Goal: Complete application form

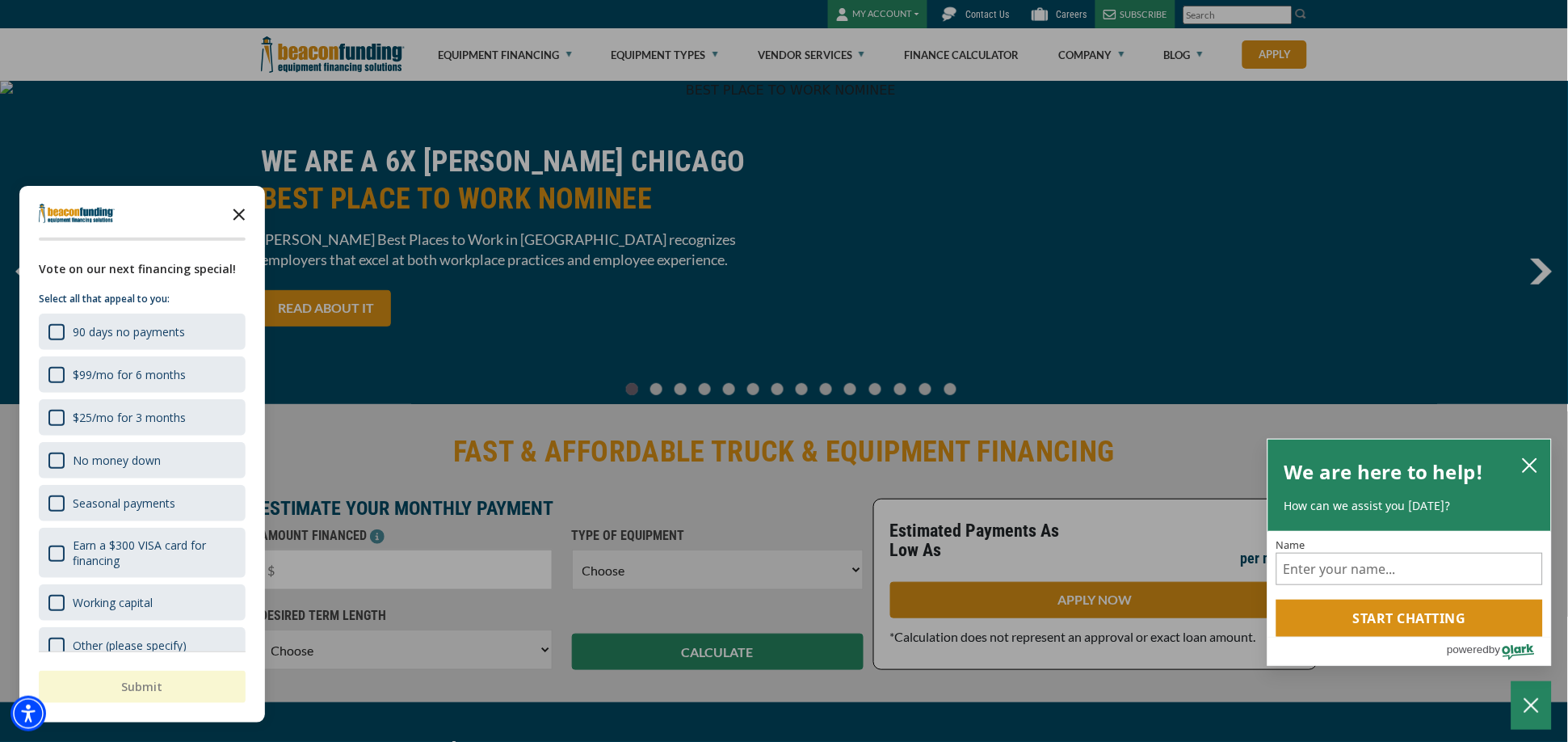
click at [243, 213] on icon "Close the survey" at bounding box center [239, 214] width 32 height 32
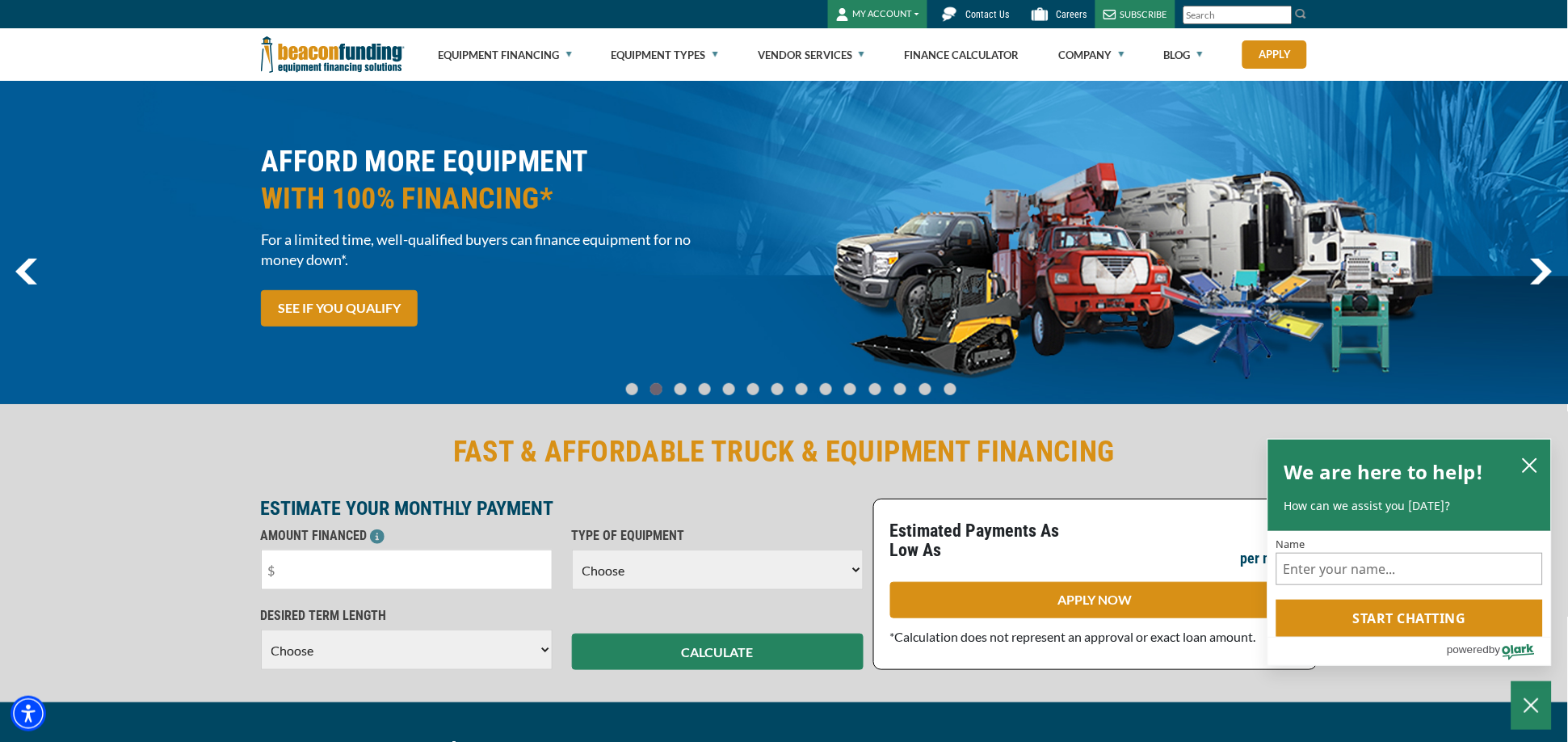
click at [28, 268] on img "previous" at bounding box center [26, 271] width 22 height 26
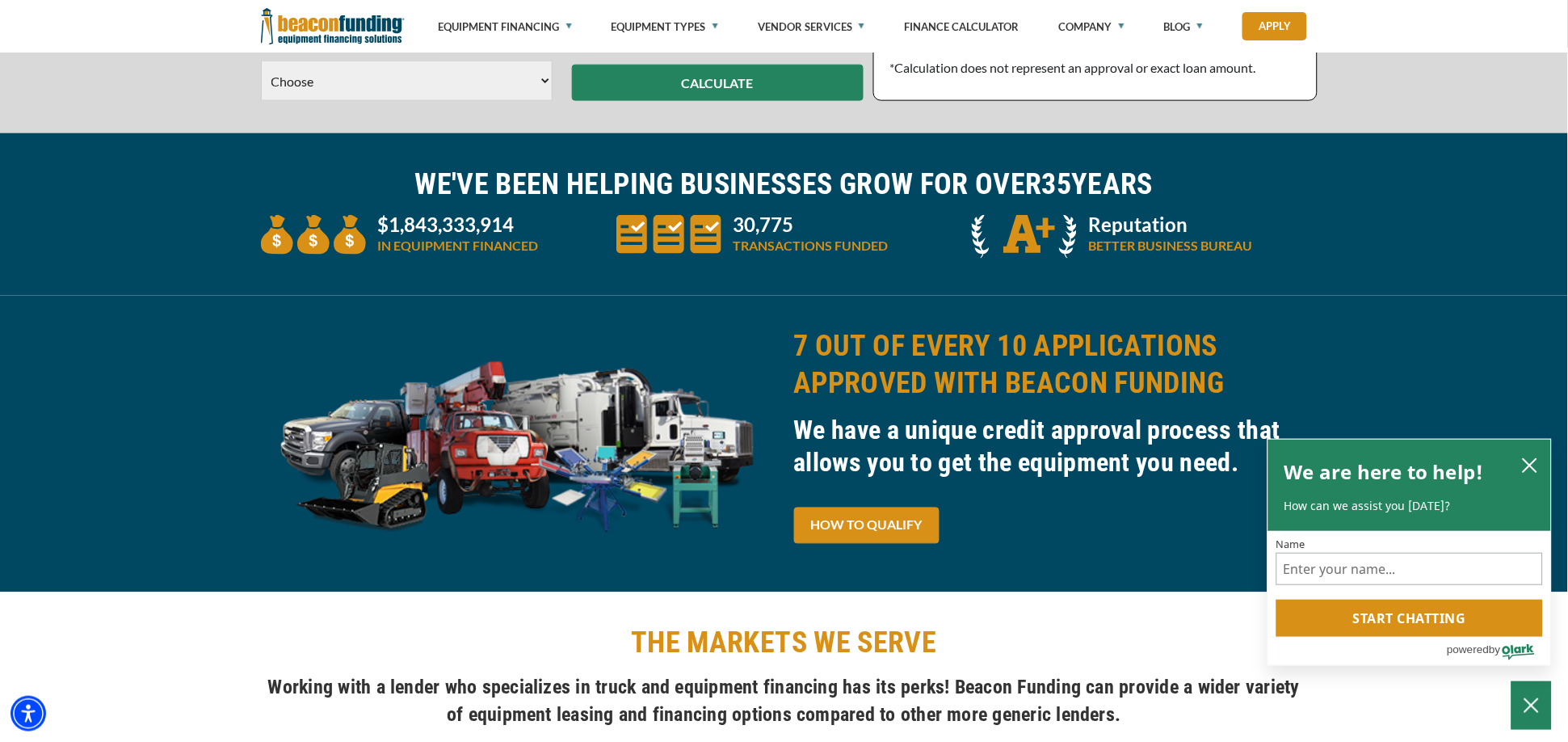
scroll to position [461, 0]
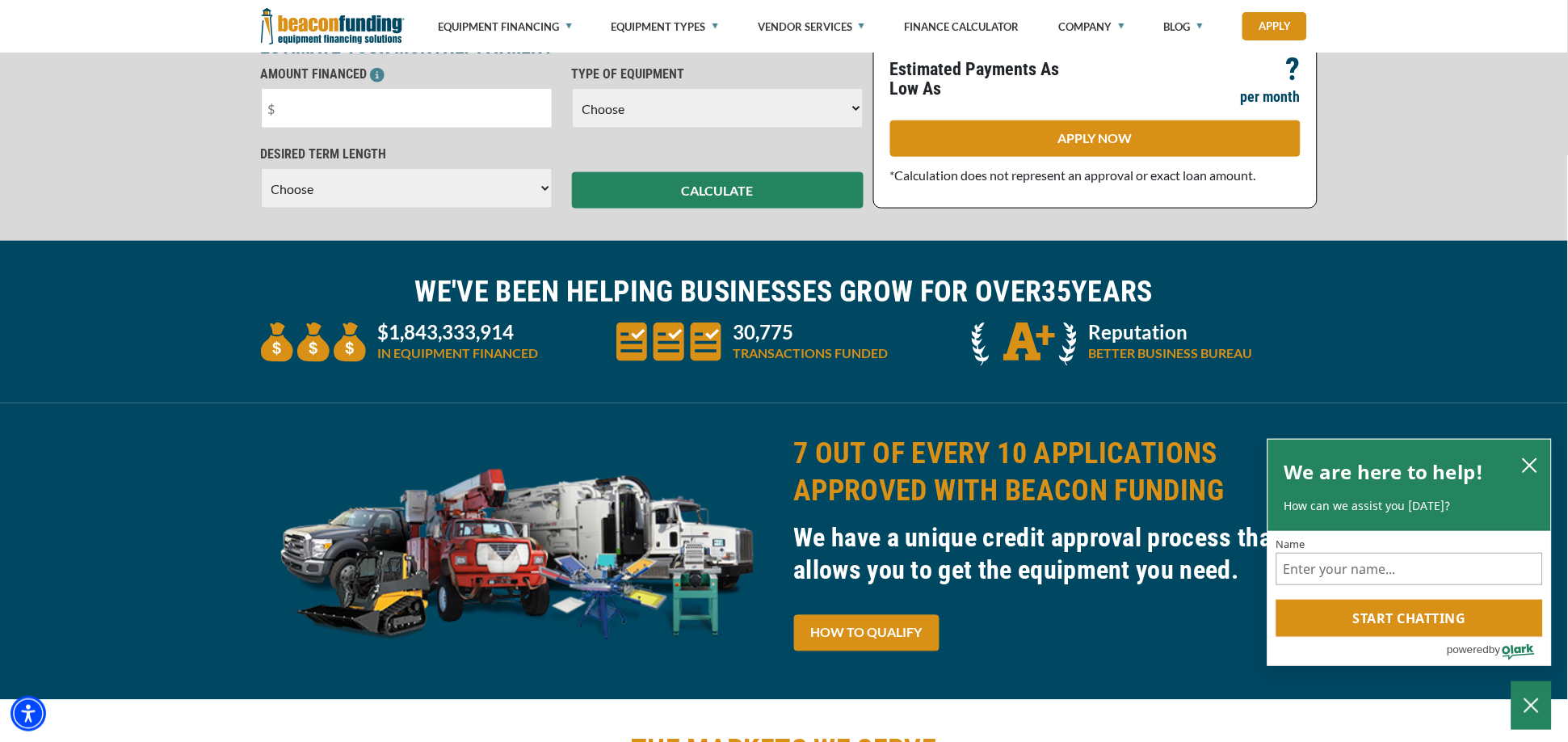
click at [57, 147] on div "FAST & AFFORDABLE TRUCK & EQUIPMENT FINANCING ESTIMATE YOUR MONTHLY PAYMENT AMO…" at bounding box center [784, 91] width 1568 height 302
